Goal: Navigation & Orientation: Understand site structure

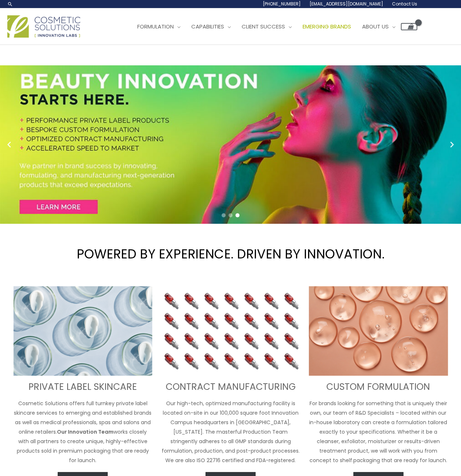
click at [303, 30] on span "Emerging Brands" at bounding box center [327, 27] width 49 height 8
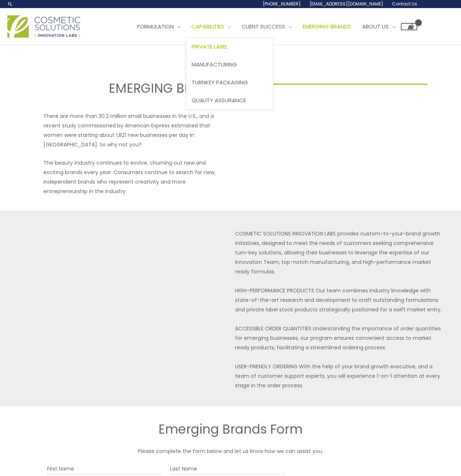
click at [192, 50] on span "Private Label" at bounding box center [210, 47] width 36 height 8
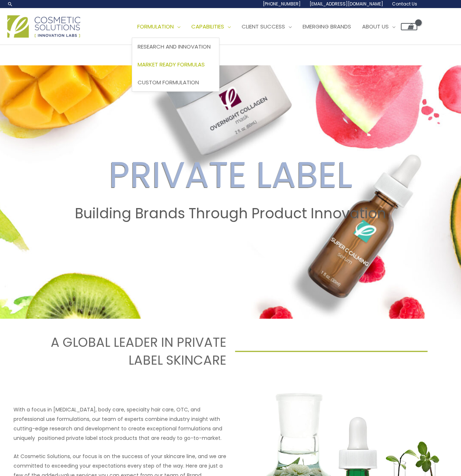
click at [138, 68] on span "Market Ready Formulas" at bounding box center [171, 65] width 67 height 8
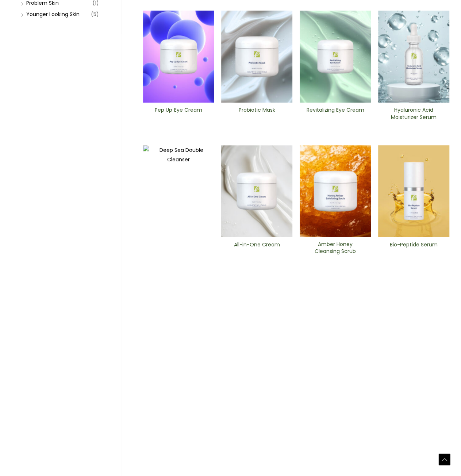
scroll to position [350, 0]
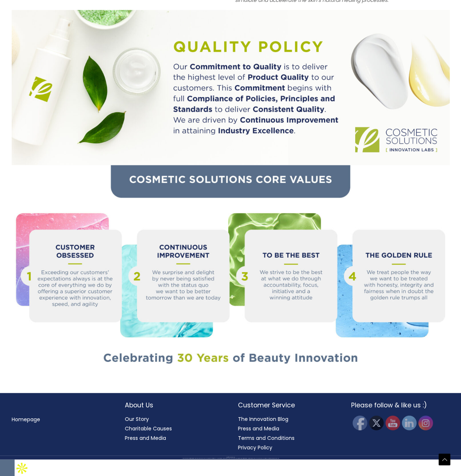
scroll to position [788, 0]
click at [143, 410] on h2 "About Us" at bounding box center [174, 404] width 99 height 9
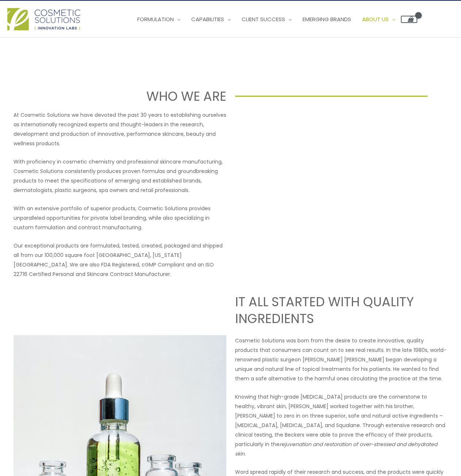
scroll to position [0, 0]
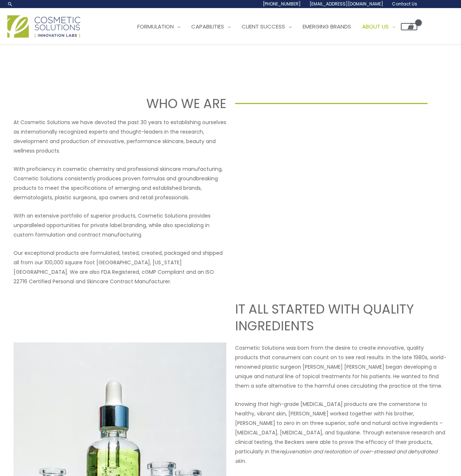
click at [31, 38] on img at bounding box center [43, 26] width 73 height 22
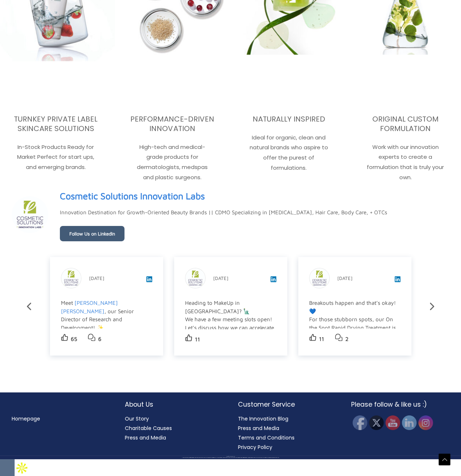
scroll to position [1251, 0]
